Goal: Transaction & Acquisition: Purchase product/service

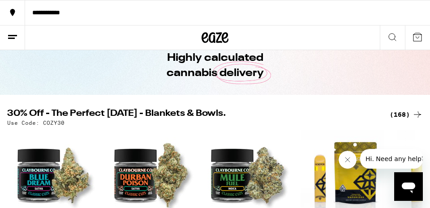
scroll to position [81, 0]
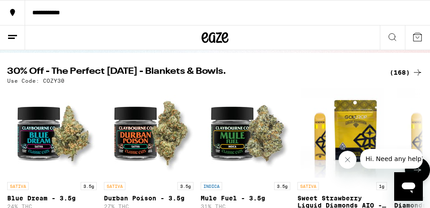
click at [424, 174] on button at bounding box center [417, 170] width 25 height 25
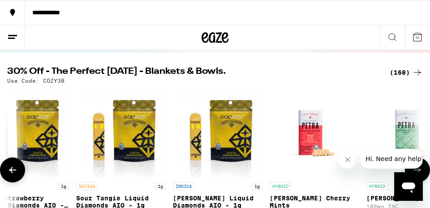
click at [424, 174] on button at bounding box center [417, 170] width 25 height 25
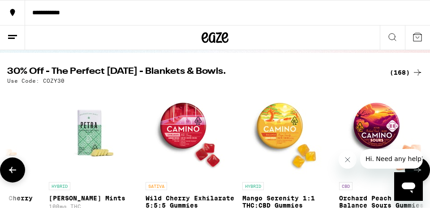
click at [424, 174] on button at bounding box center [417, 170] width 25 height 25
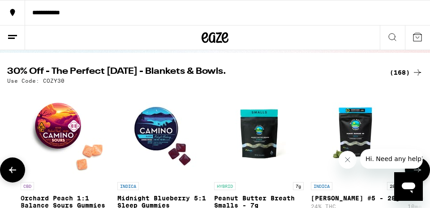
click at [424, 174] on button at bounding box center [417, 170] width 25 height 25
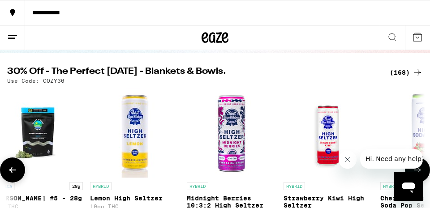
click at [424, 174] on button at bounding box center [417, 170] width 25 height 25
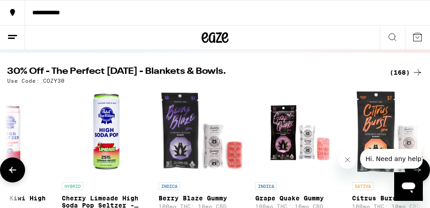
click at [424, 174] on button at bounding box center [417, 170] width 25 height 25
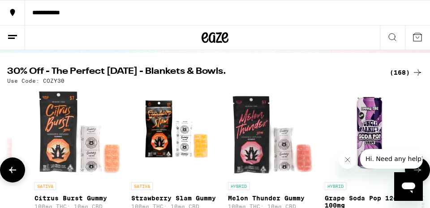
scroll to position [0, 1908]
